Goal: Information Seeking & Learning: Get advice/opinions

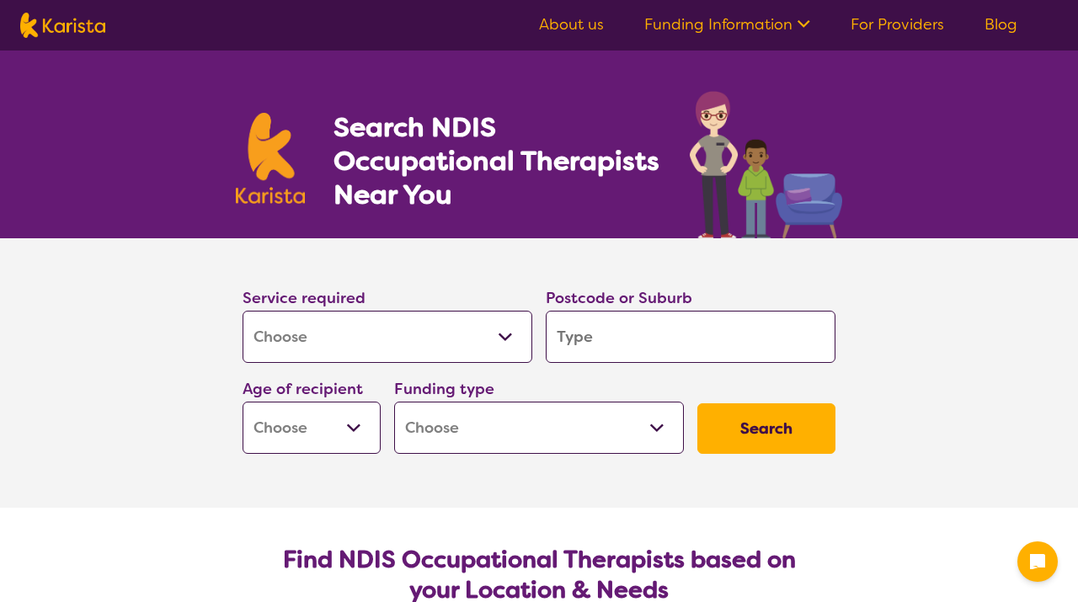
select select "[MEDICAL_DATA]"
click at [570, 311] on input "search" at bounding box center [691, 337] width 290 height 52
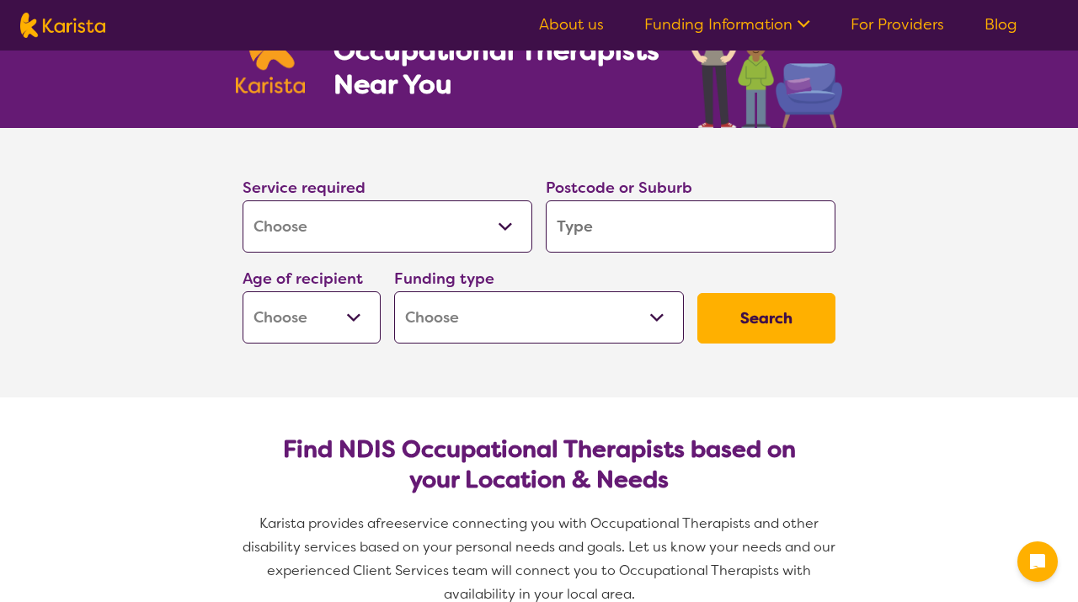
scroll to position [110, 0]
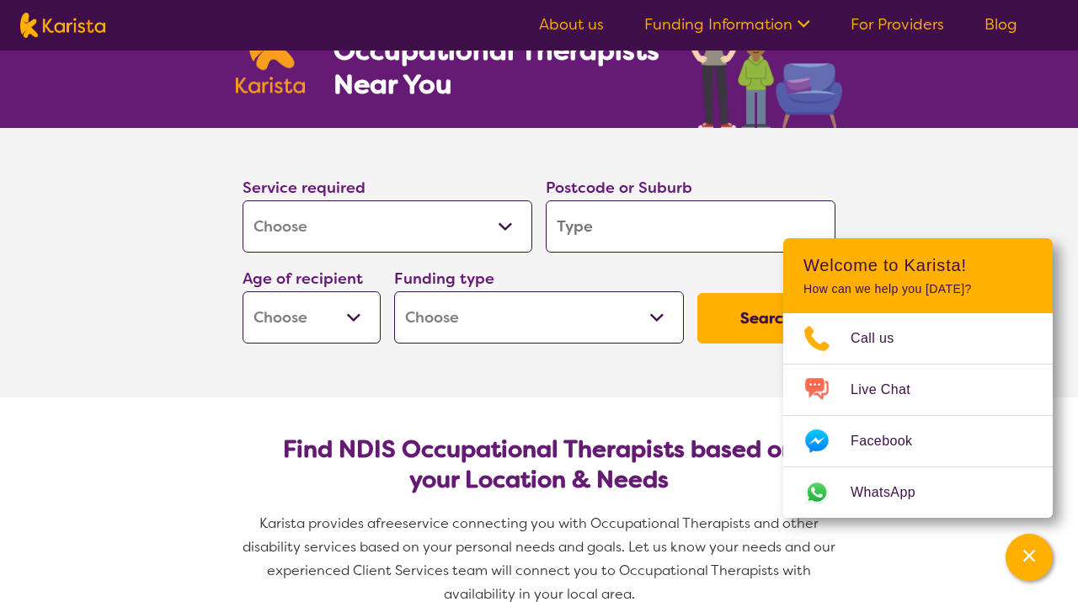
type input "b"
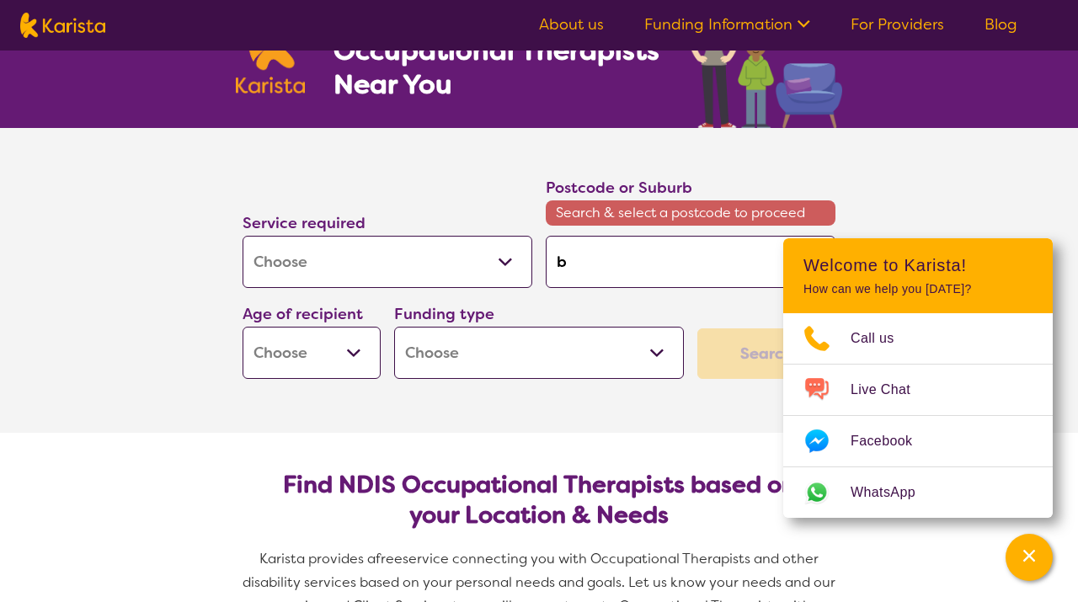
type input "be"
type input "bel"
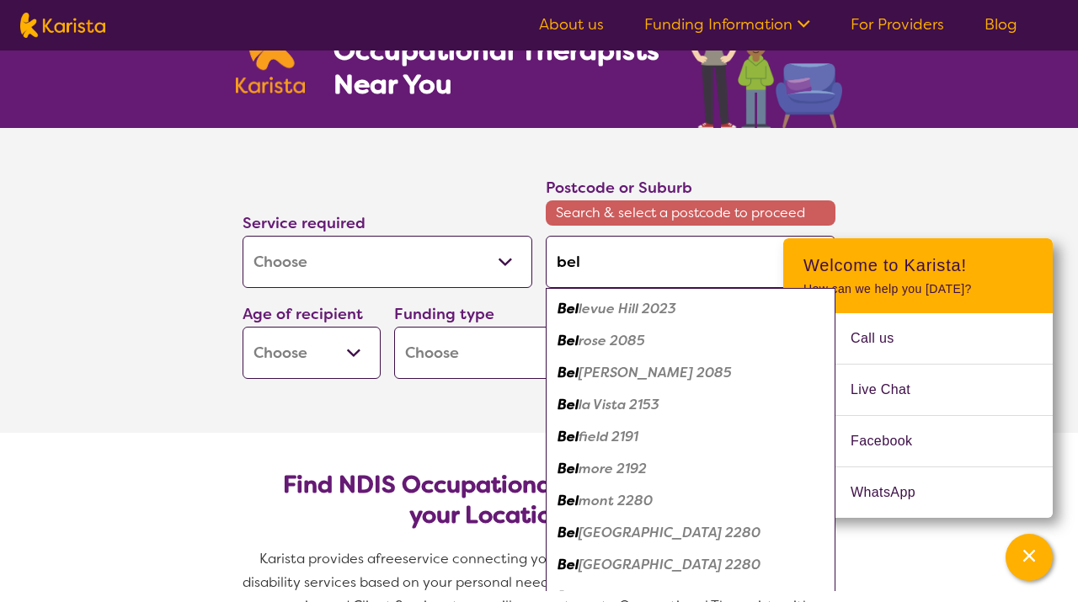
type input "belc"
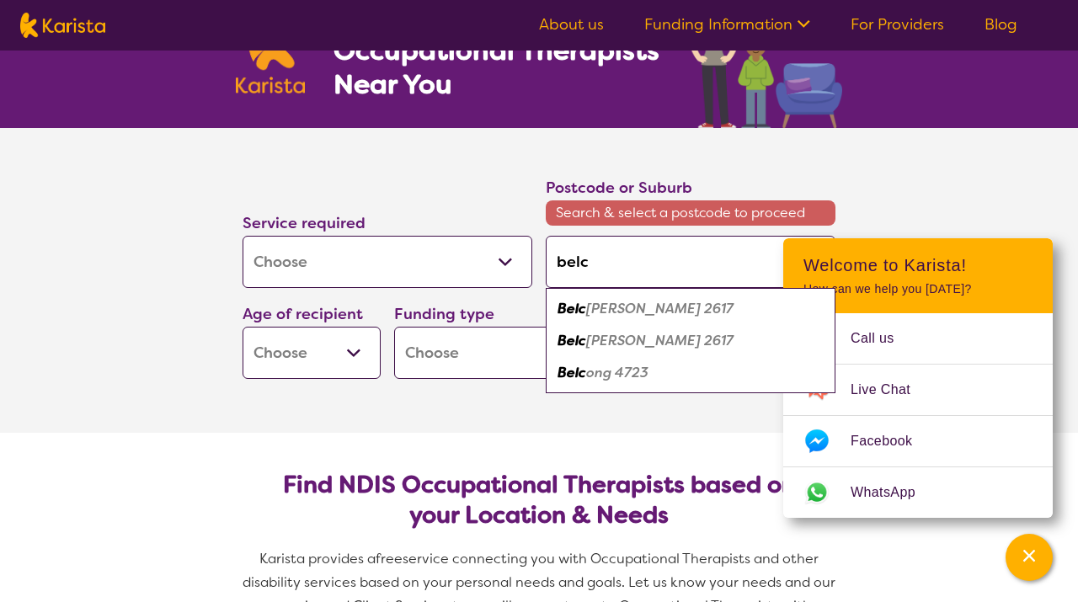
click at [595, 308] on em "[PERSON_NAME] 2617" at bounding box center [659, 309] width 147 height 18
type input "2617"
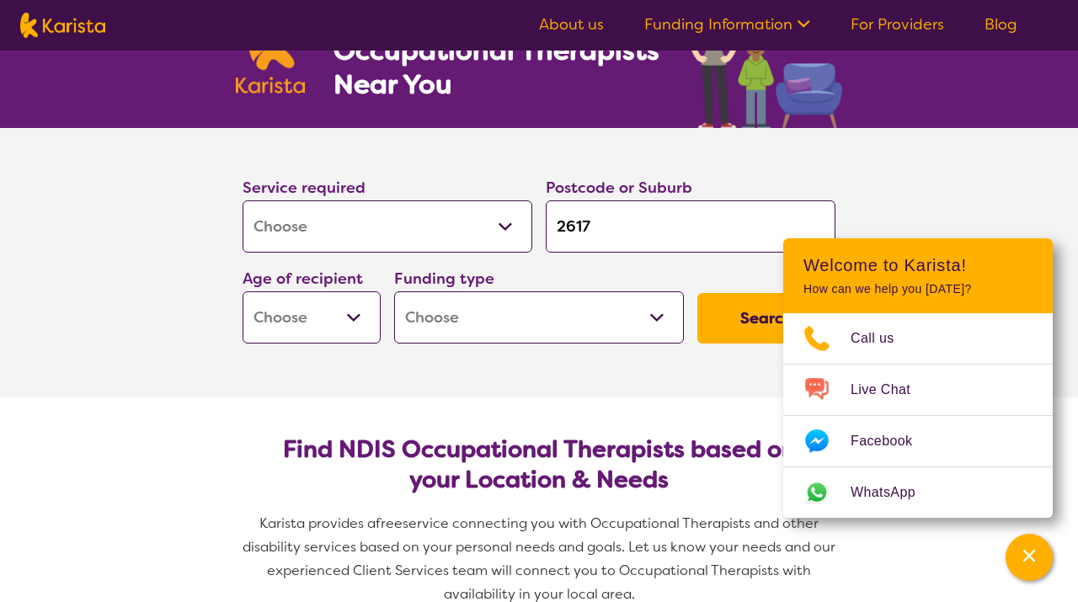
click at [356, 316] on select "Early Childhood - 0 to 9 Child - 10 to 11 Adolescent - 12 to 17 Adult - 18 to 6…" at bounding box center [311, 317] width 138 height 52
select select "AD"
click at [655, 316] on select "Home Care Package (HCP) National Disability Insurance Scheme (NDIS) I don't know" at bounding box center [539, 317] width 290 height 52
select select "NDIS"
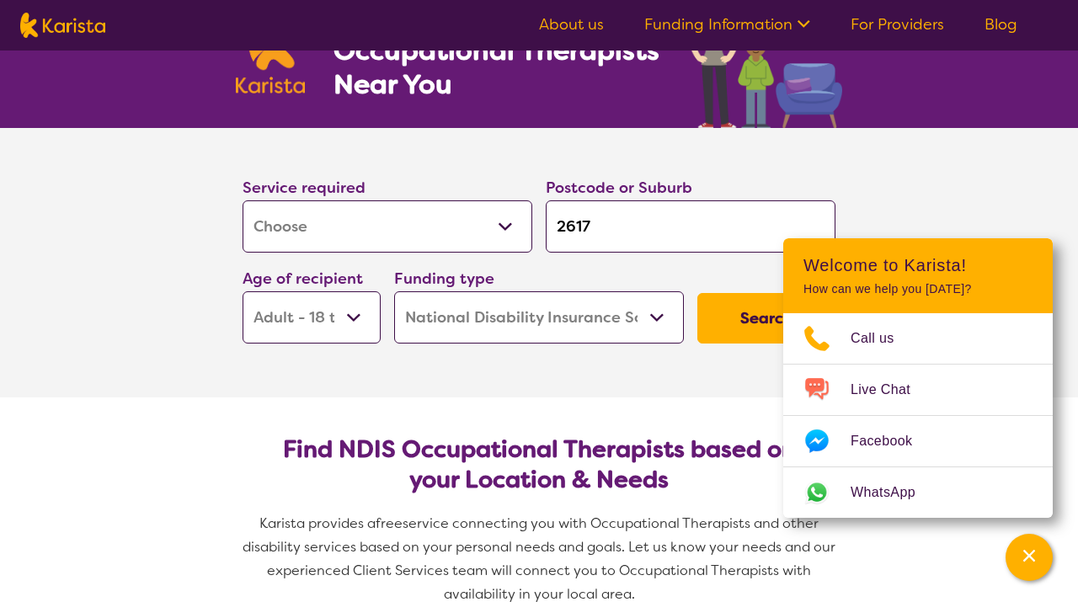
select select "NDIS"
click at [750, 317] on button "Search" at bounding box center [766, 318] width 138 height 51
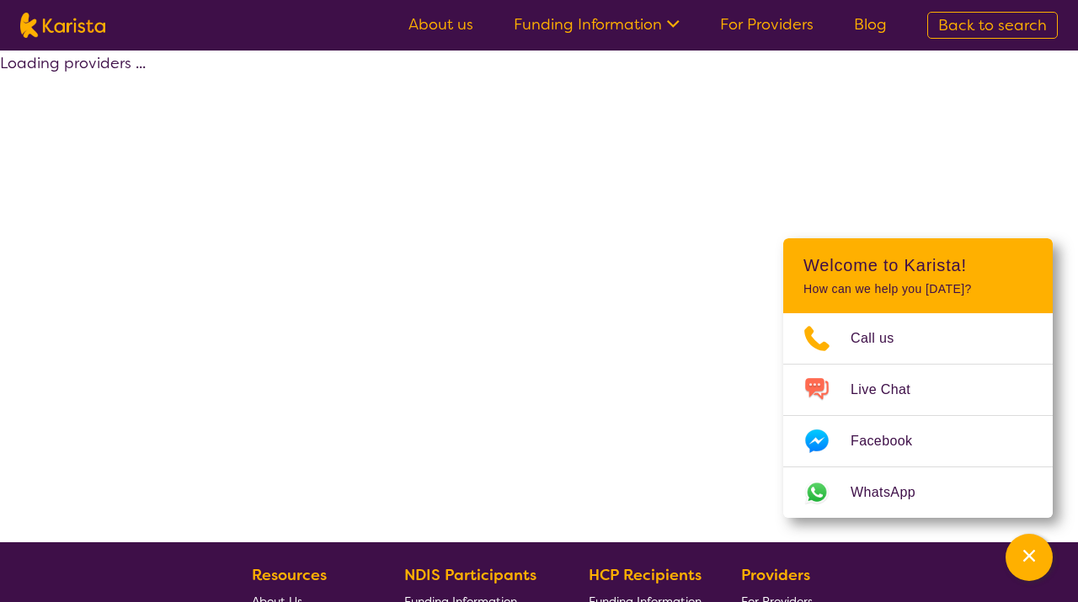
select select "by_score"
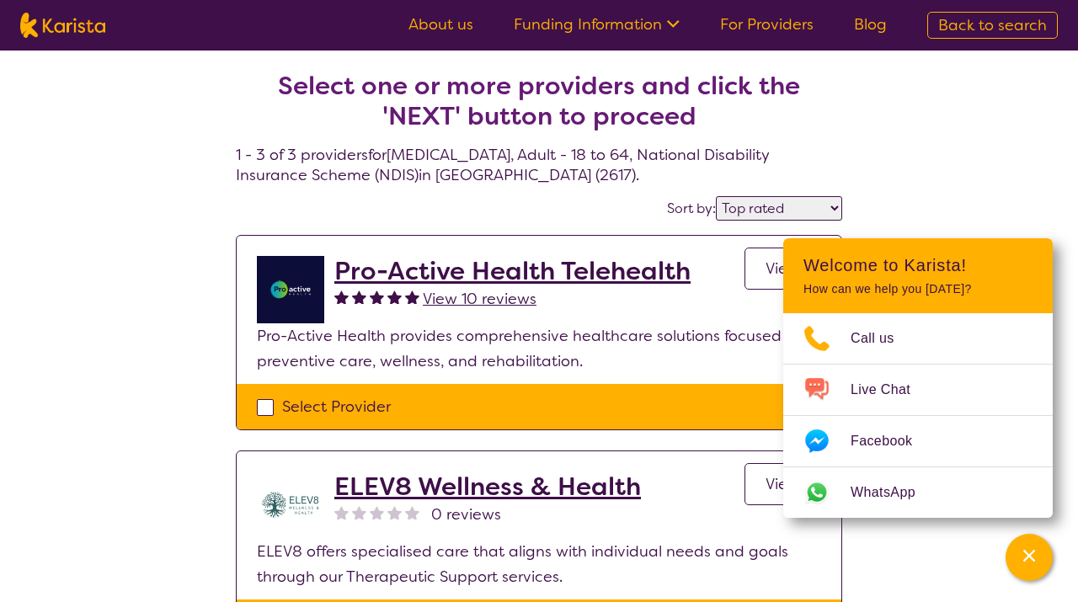
click at [967, 158] on div "Select one or more providers and click the 'NEXT' button to proceed 1 - 3 of 3 …" at bounding box center [539, 499] width 1078 height 897
select select "[MEDICAL_DATA]"
select select "AD"
select select "NDIS"
select select "[MEDICAL_DATA]"
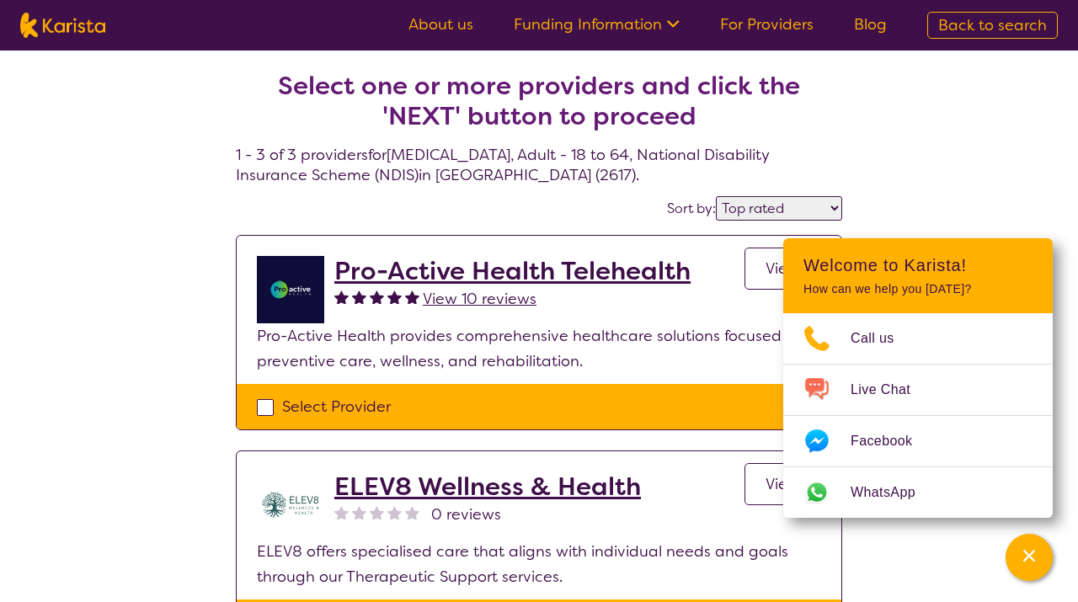
select select "AD"
select select "NDIS"
